Goal: Obtain resource: Download file/media

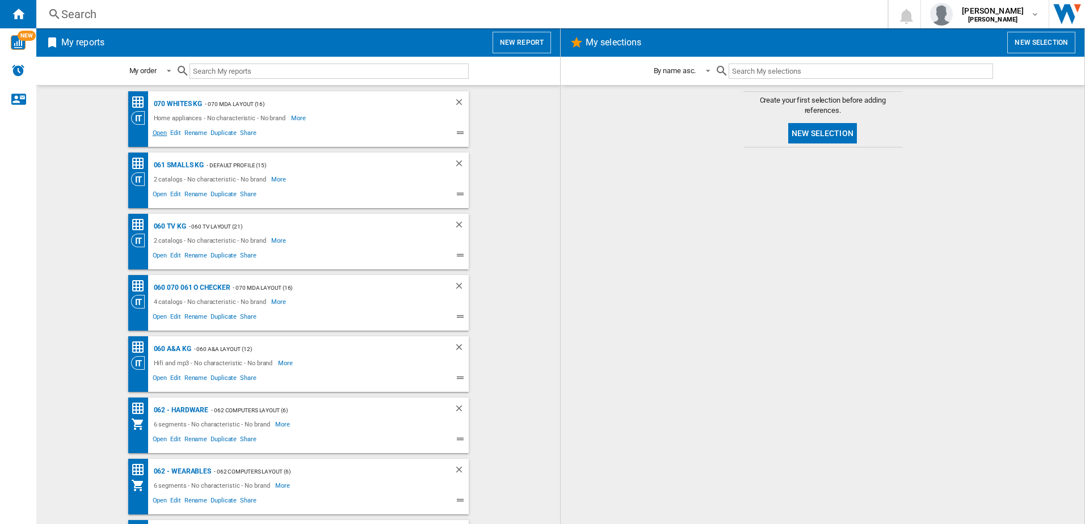
click at [152, 135] on span "Open" at bounding box center [160, 135] width 18 height 14
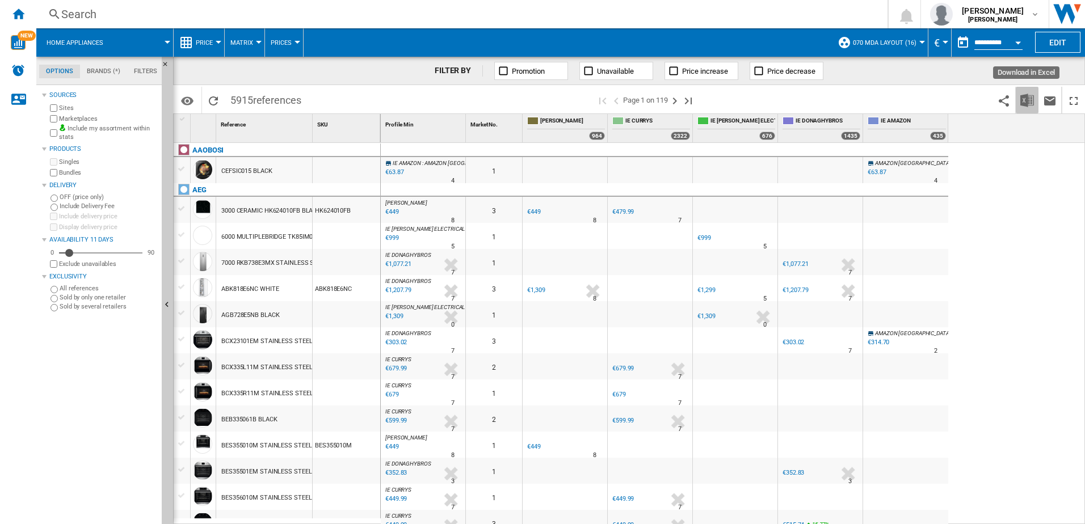
click at [1027, 100] on img "Download in Excel" at bounding box center [1028, 101] width 14 height 14
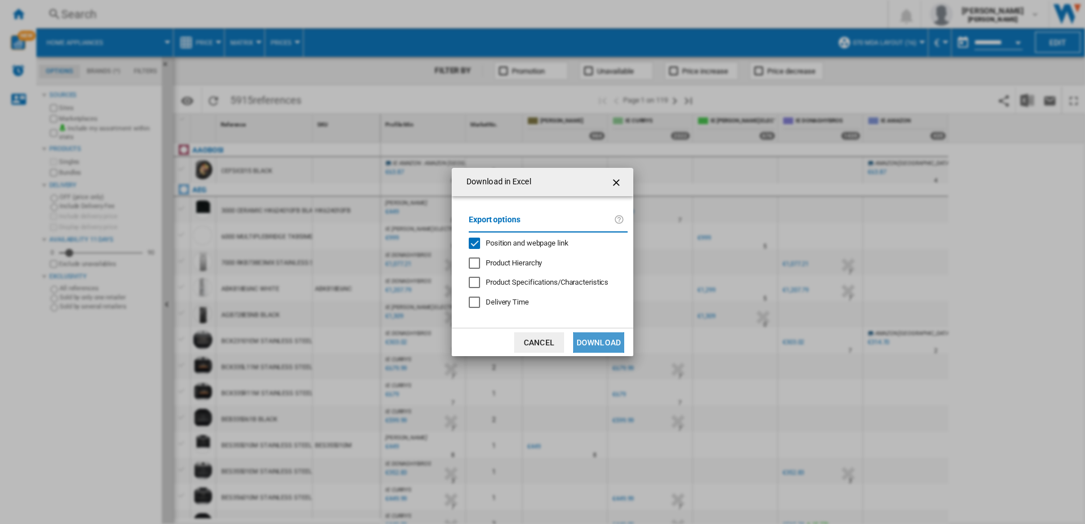
click at [607, 334] on button "Download" at bounding box center [598, 343] width 51 height 20
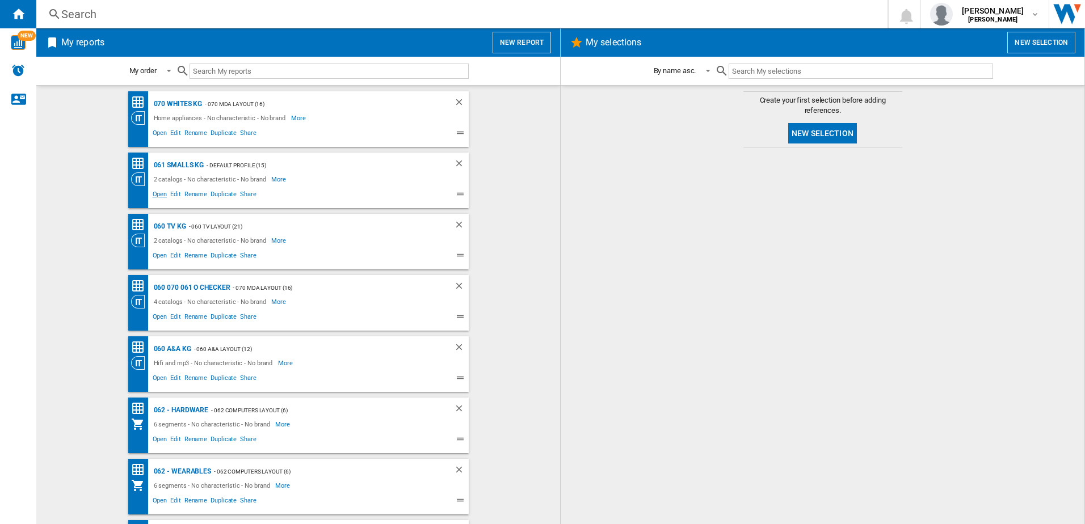
click at [157, 195] on span "Open" at bounding box center [160, 196] width 18 height 14
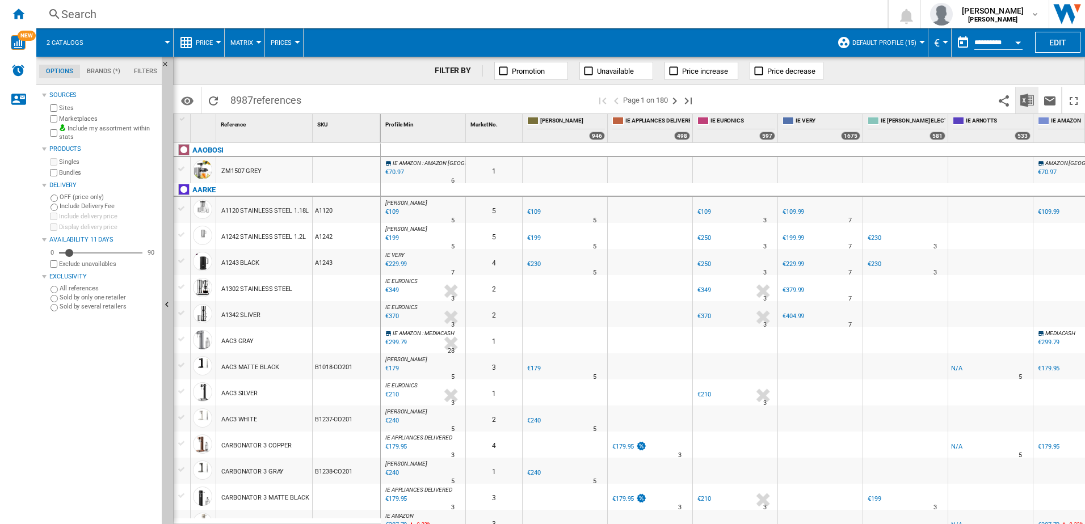
click at [1025, 99] on img "Download in Excel" at bounding box center [1028, 101] width 14 height 14
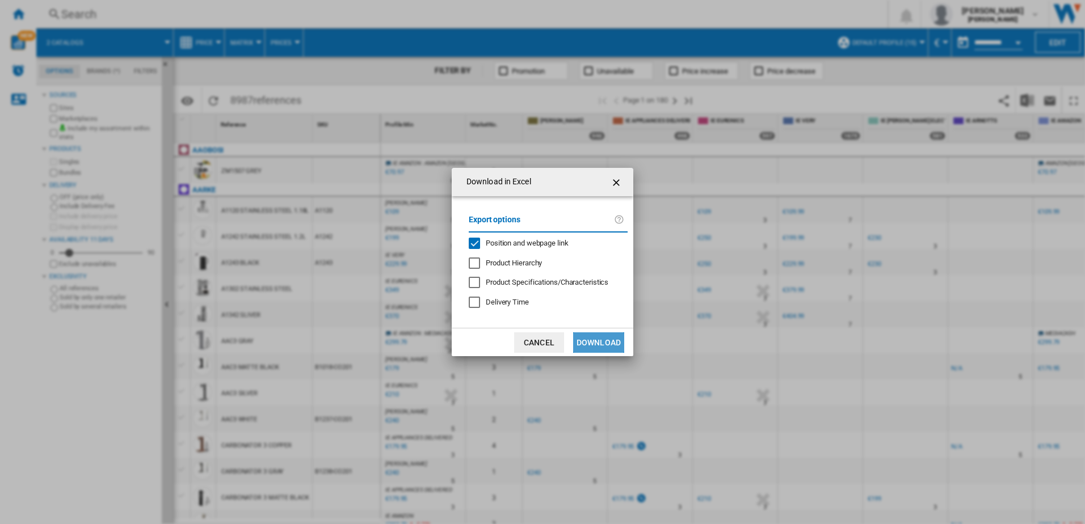
click at [622, 333] on button "Download" at bounding box center [598, 343] width 51 height 20
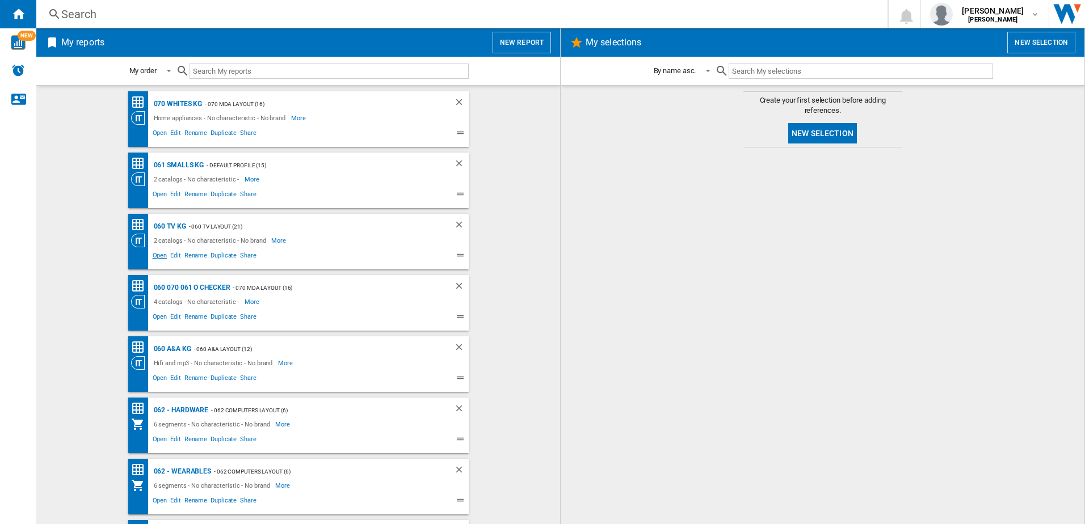
click at [159, 253] on span "Open" at bounding box center [160, 257] width 18 height 14
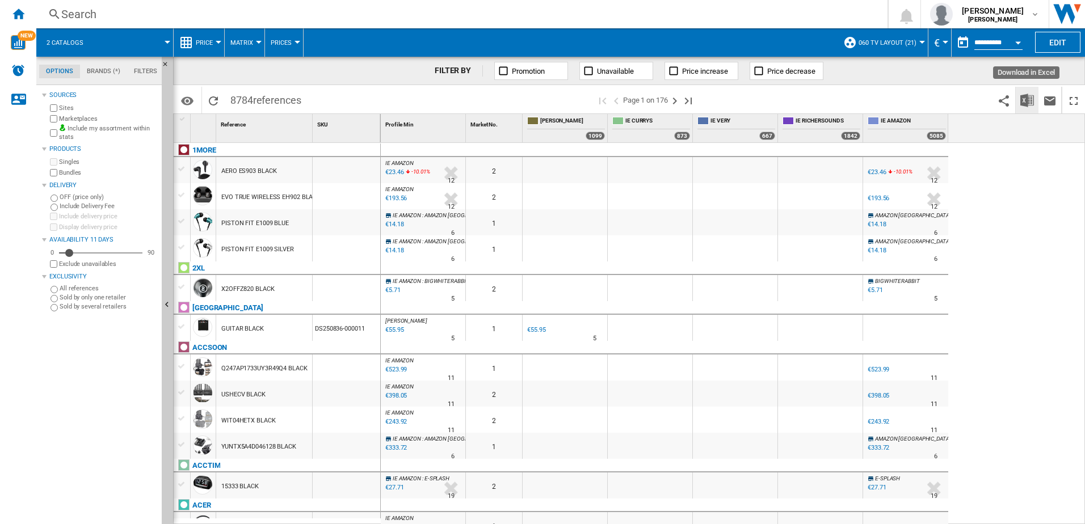
click at [1027, 100] on img "Download in Excel" at bounding box center [1028, 101] width 14 height 14
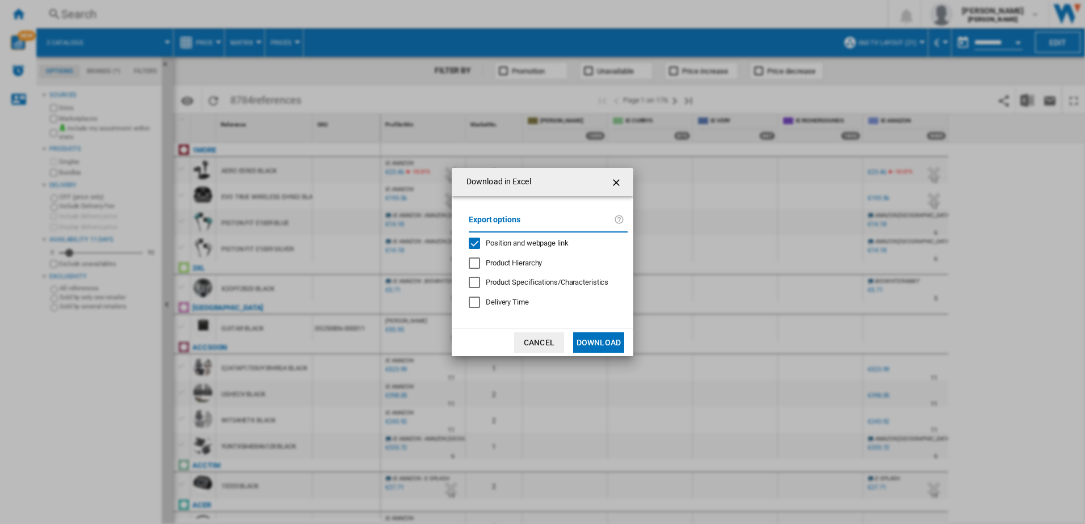
click at [605, 354] on md-dialog-actions "Cancel Download" at bounding box center [543, 342] width 182 height 28
click at [602, 348] on button "Download" at bounding box center [598, 343] width 51 height 20
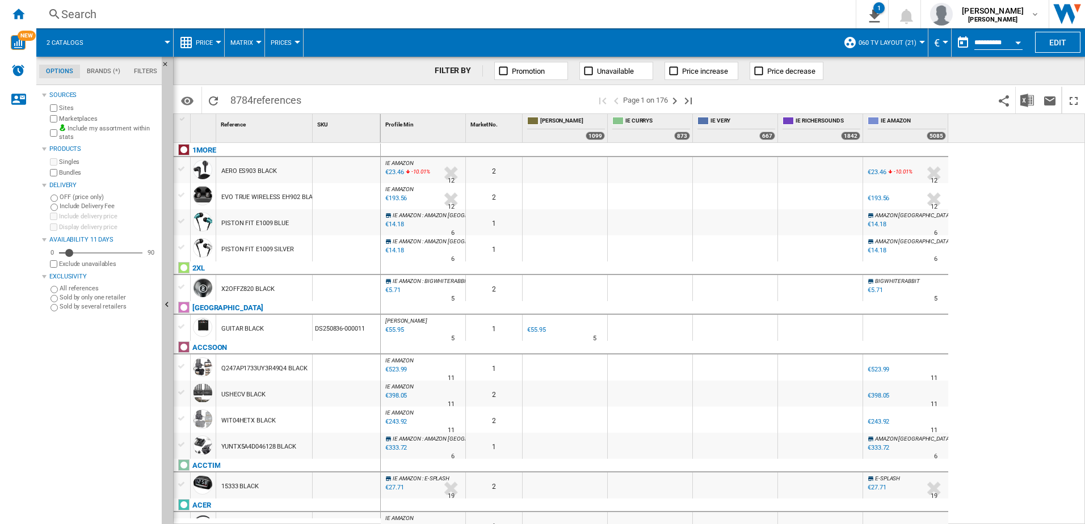
click at [1028, 170] on div "0 IE AMAZON : IE AMAZON -1.0 % €23.46 -10.01 % N/A 12 IE AMAZON : IE AMAZON 2 I…" at bounding box center [733, 334] width 705 height 382
